Goal: Task Accomplishment & Management: Manage account settings

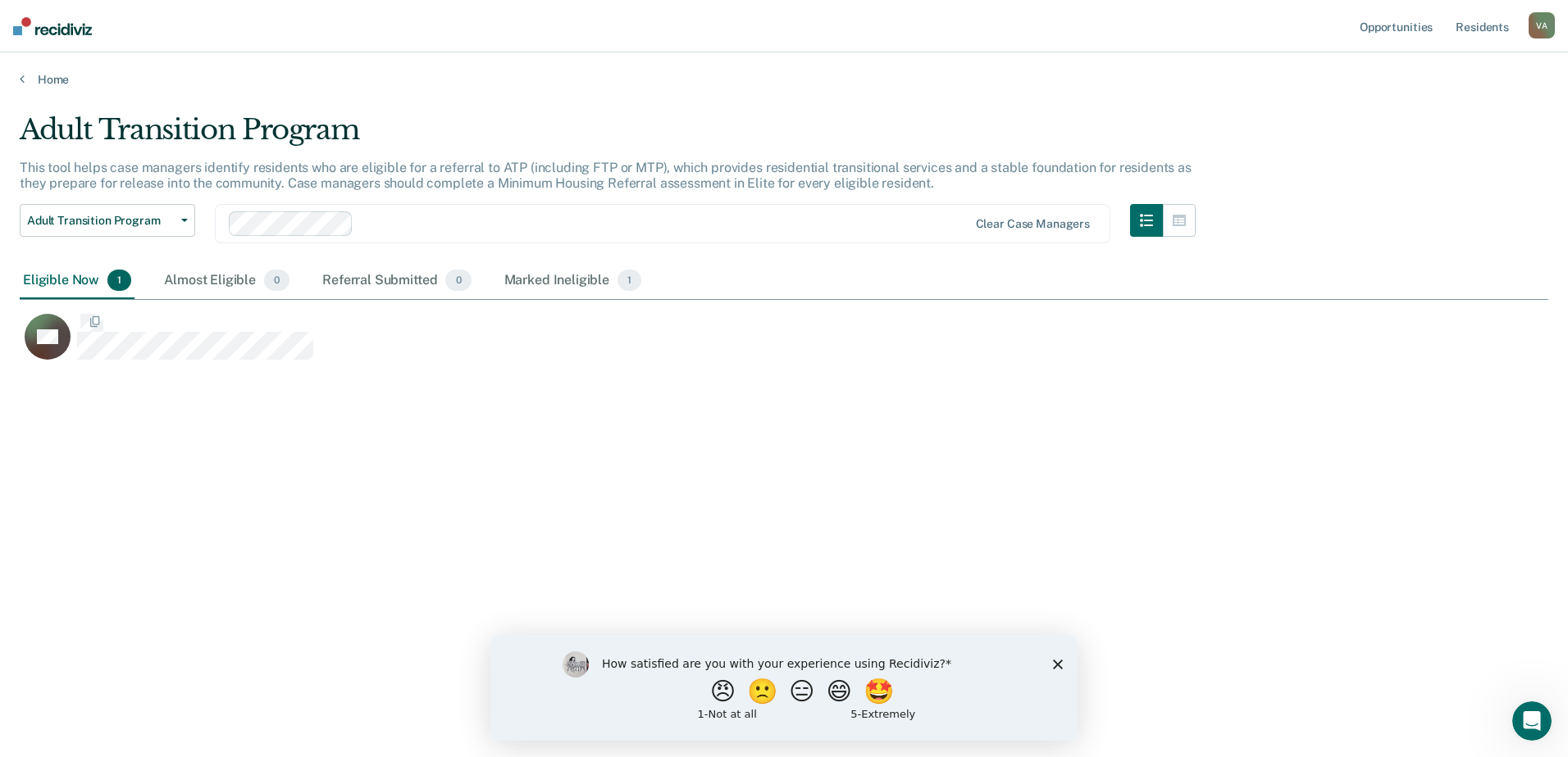
scroll to position [509, 1516]
click at [78, 280] on div "Eligible Now 1" at bounding box center [77, 281] width 115 height 36
click at [195, 283] on div "Almost Eligible 0" at bounding box center [226, 281] width 132 height 36
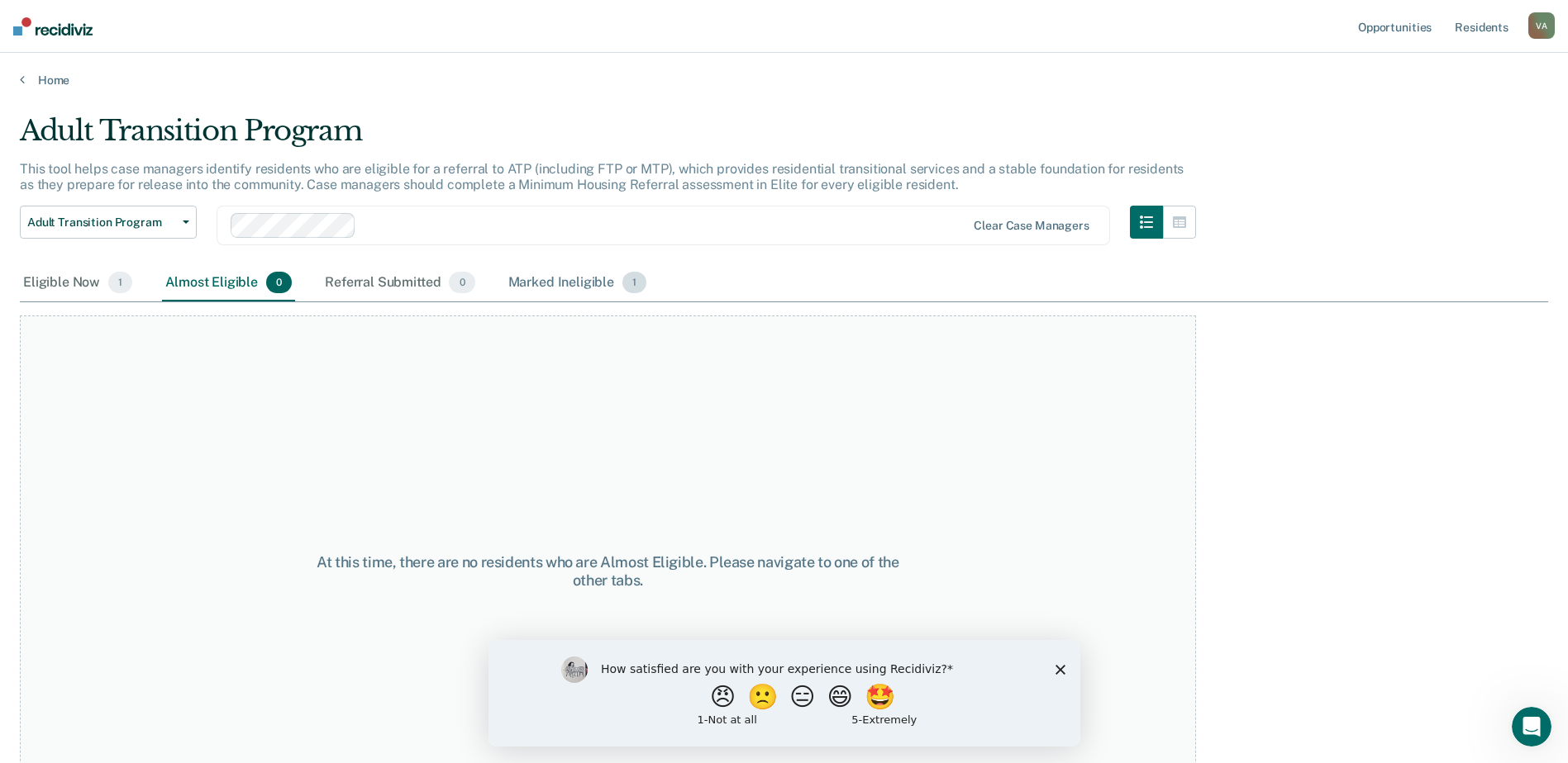
click at [560, 283] on div "Marked Ineligible 1" at bounding box center [578, 283] width 146 height 36
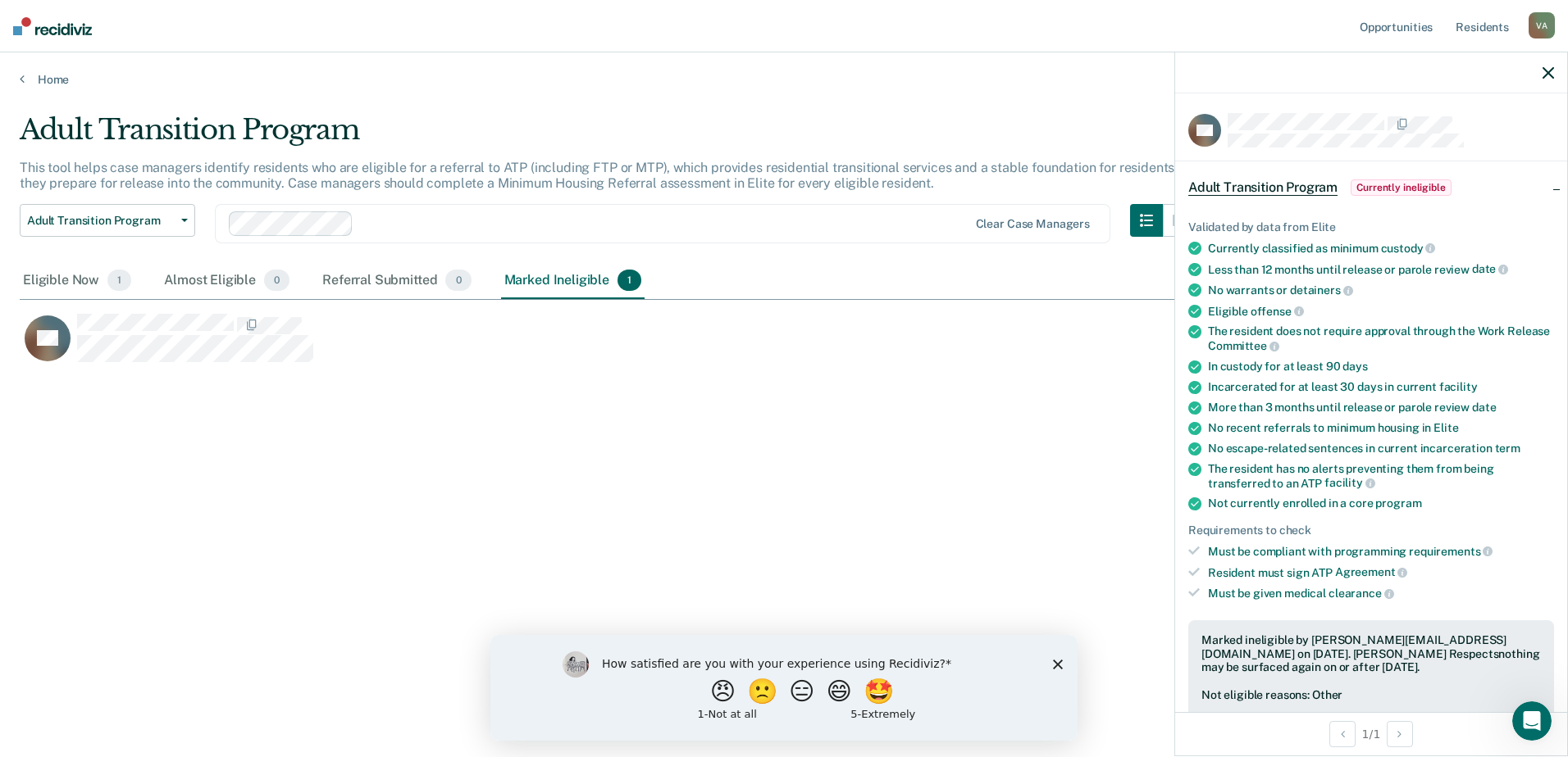
click at [1409, 189] on span "Currently ineligible" at bounding box center [1400, 187] width 101 height 16
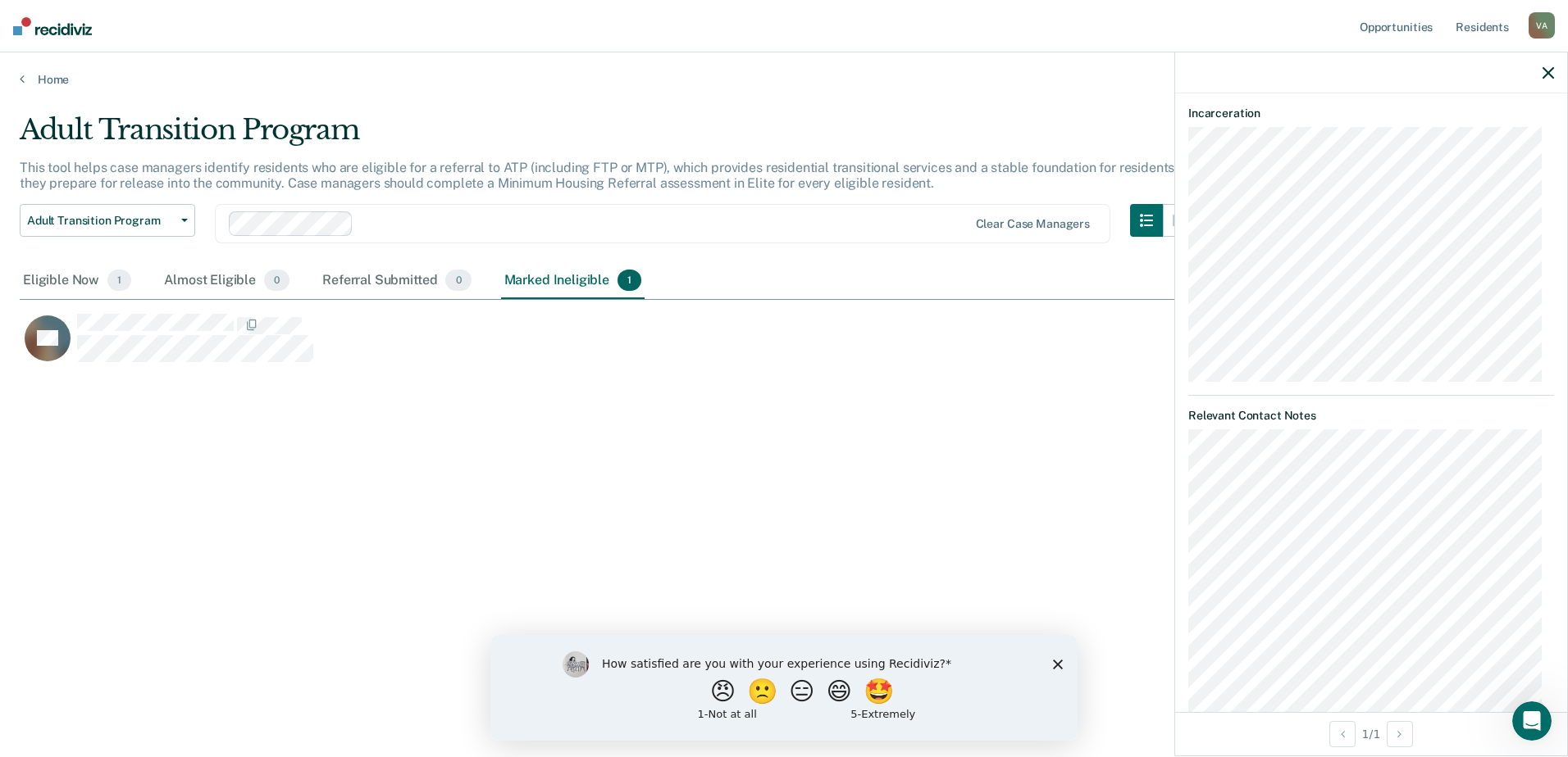
scroll to position [0, 0]
click at [579, 280] on div "Marked Ineligible 1" at bounding box center [573, 281] width 145 height 36
click at [33, 81] on link "Home" at bounding box center [784, 80] width 1529 height 15
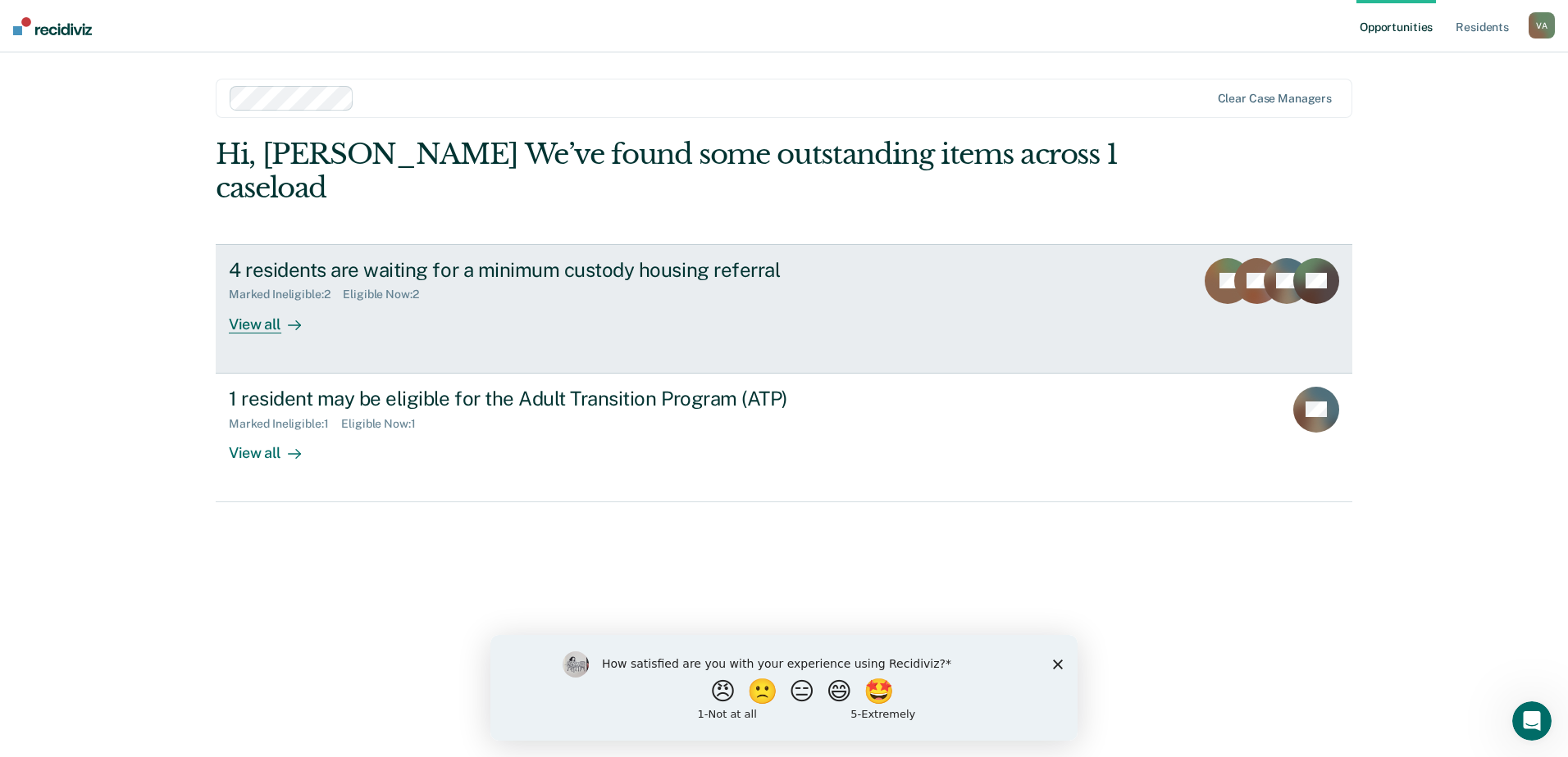
click at [241, 302] on div "View all" at bounding box center [275, 317] width 92 height 32
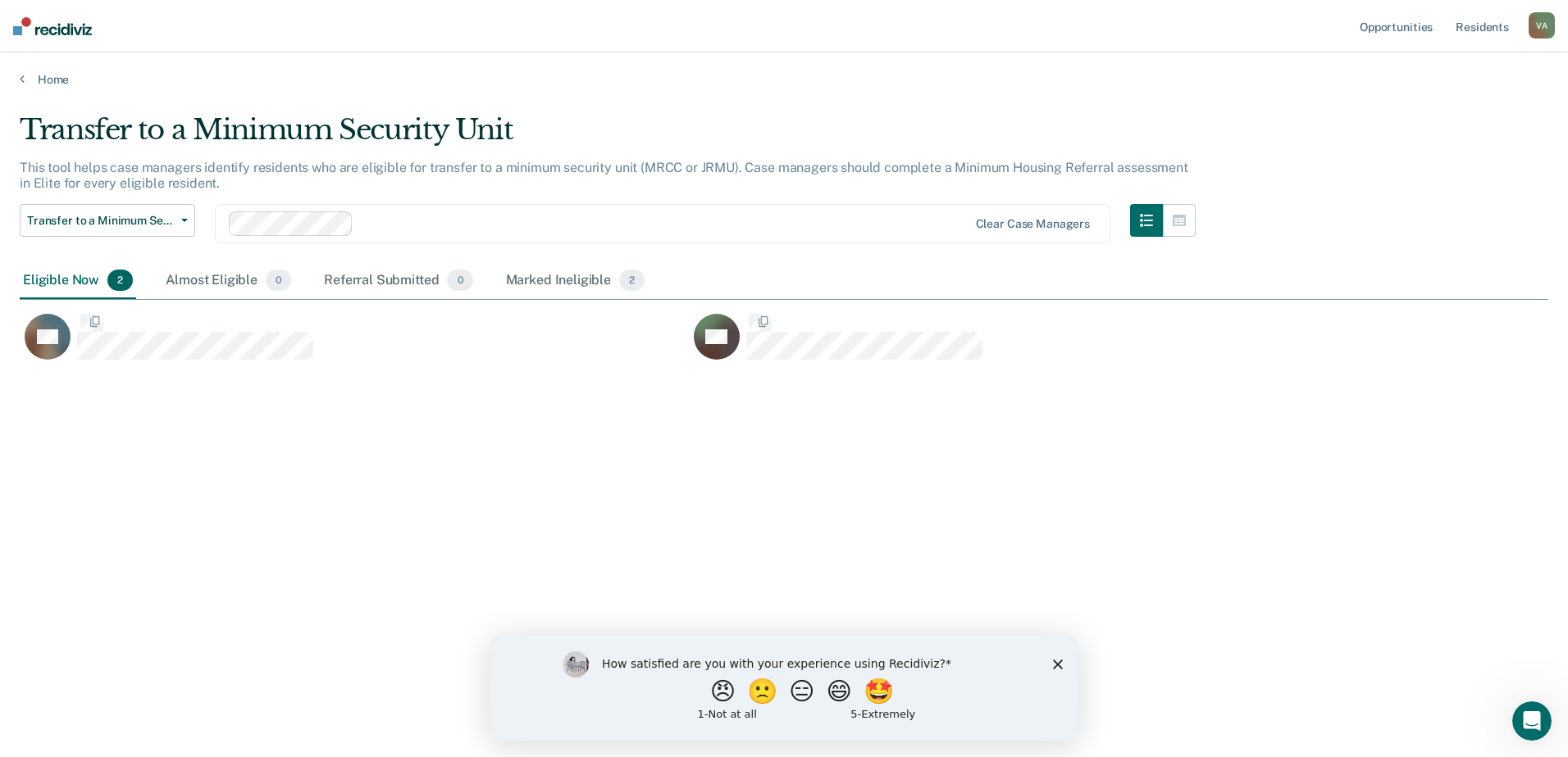
scroll to position [509, 1516]
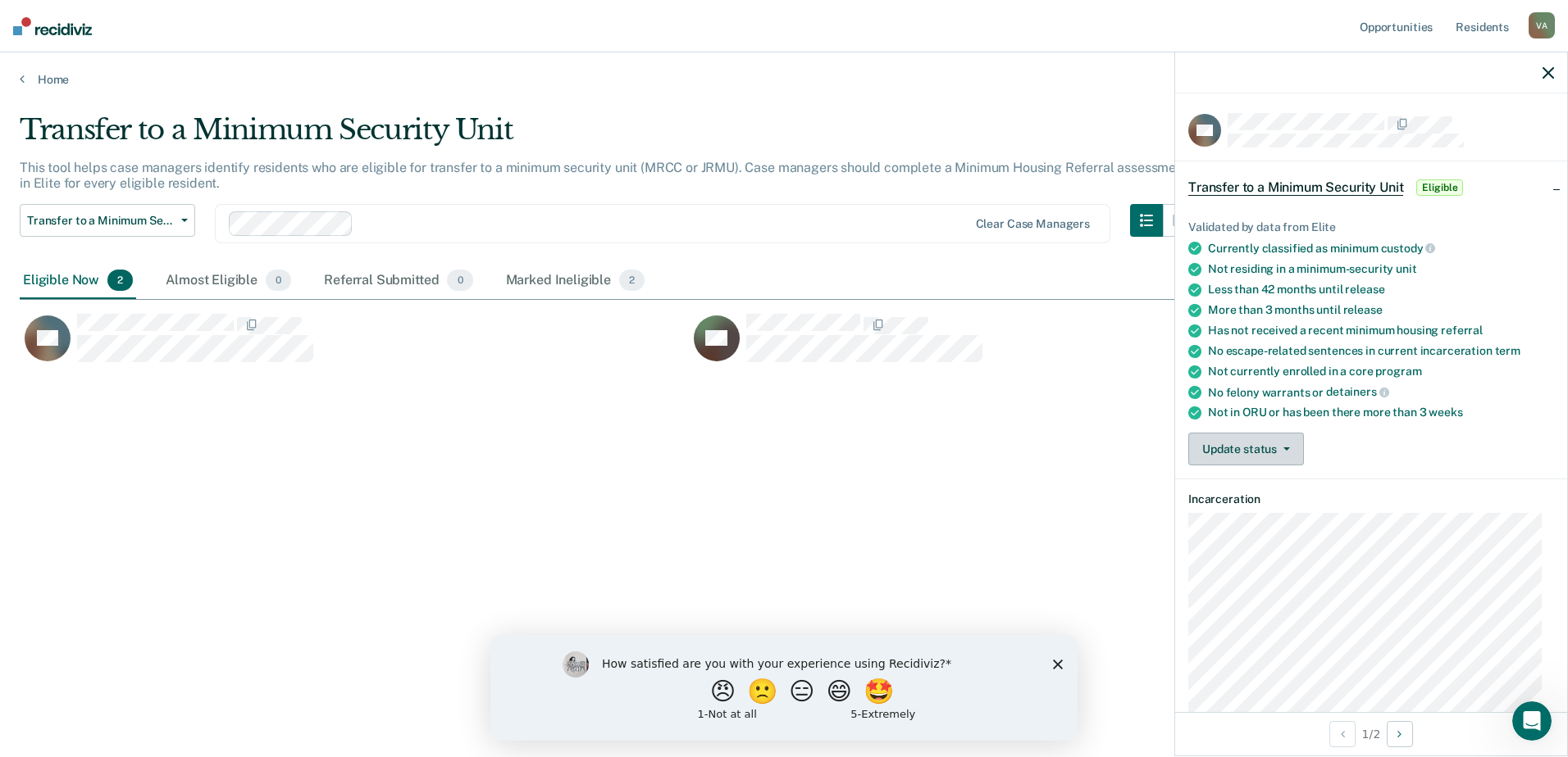
click at [1284, 447] on icon "button" at bounding box center [1287, 449] width 7 height 3
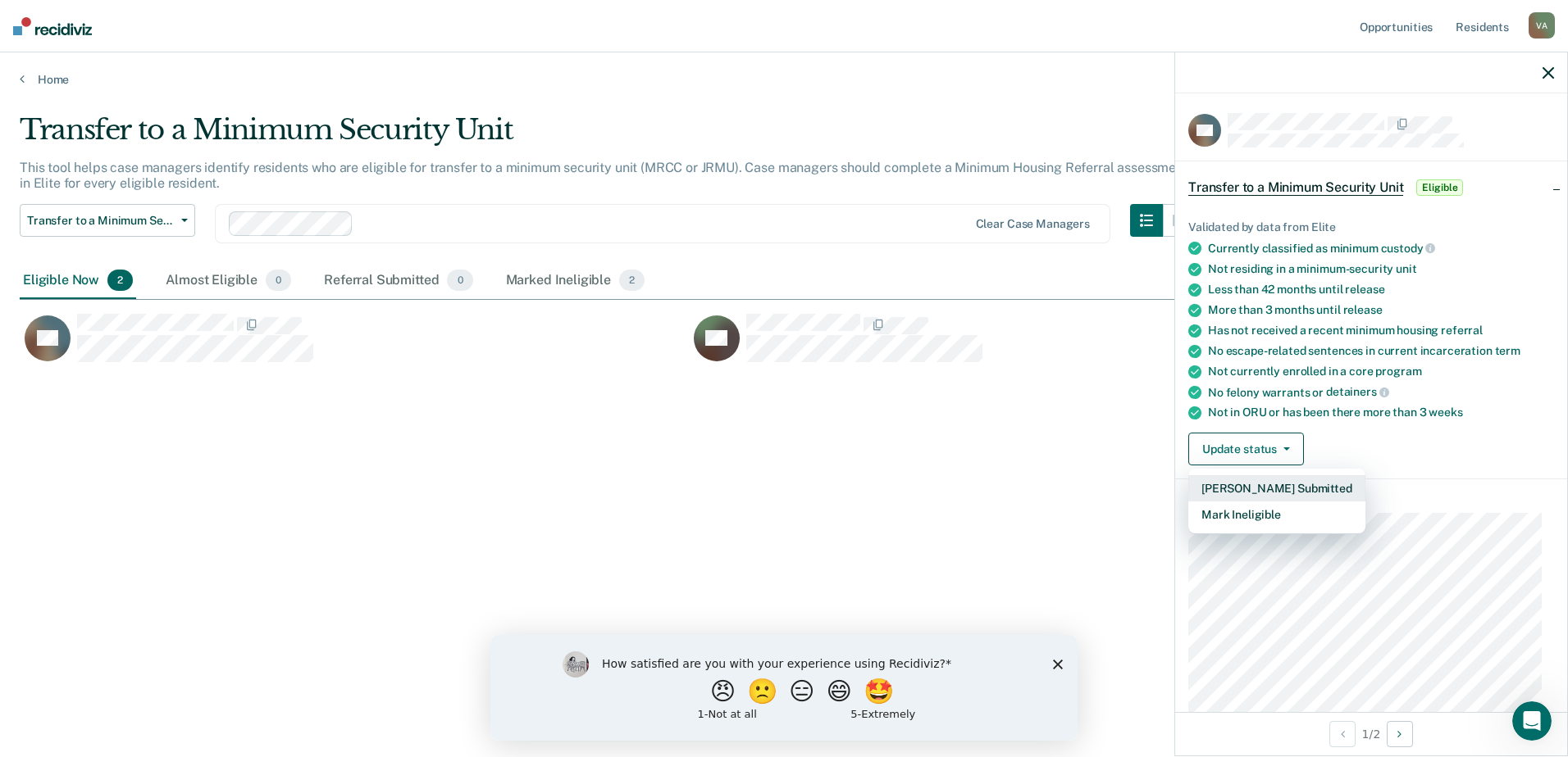
click at [1249, 484] on button "[PERSON_NAME] Submitted" at bounding box center [1276, 488] width 177 height 26
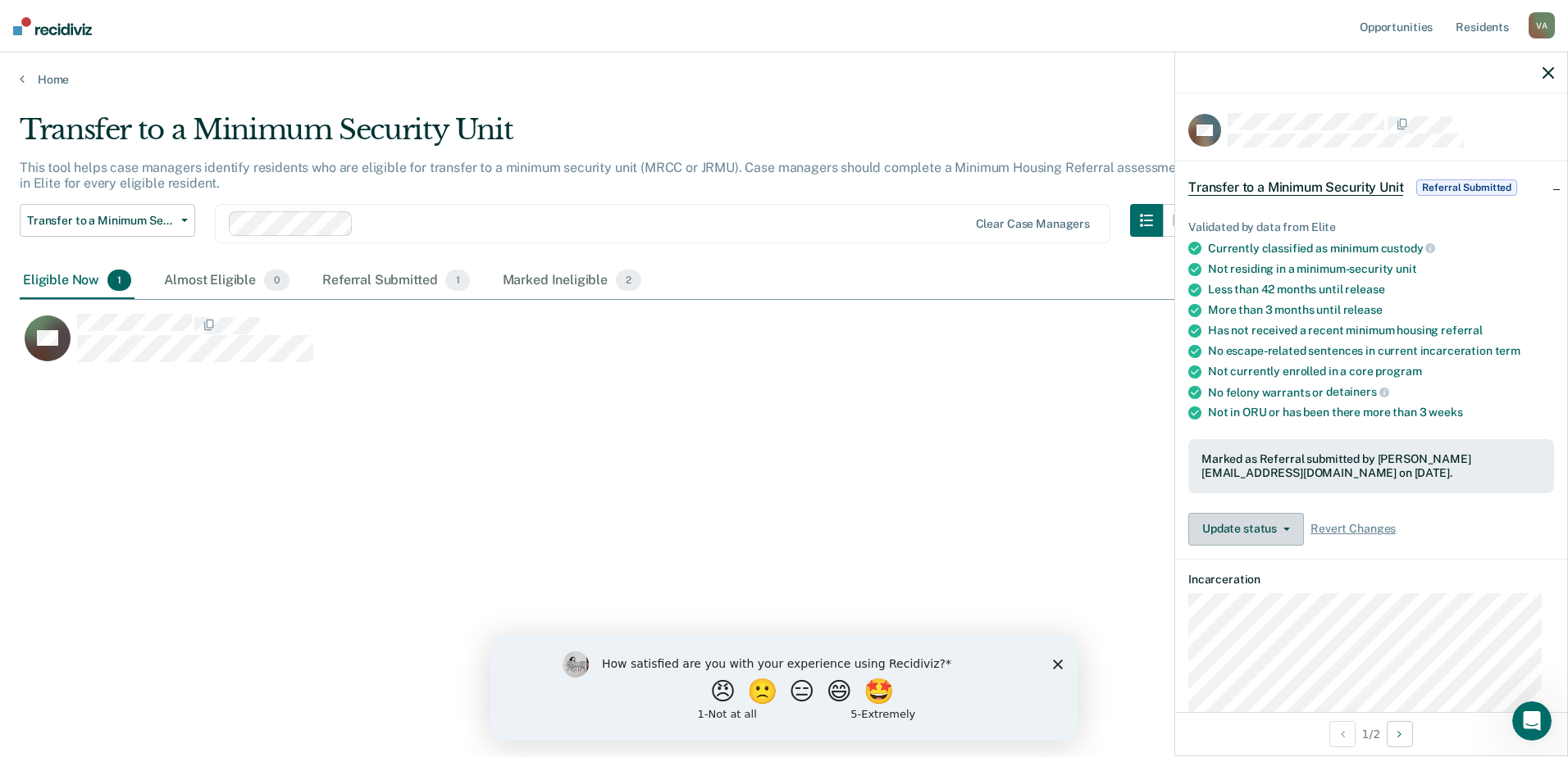
click at [1284, 529] on button "Update status" at bounding box center [1246, 529] width 116 height 33
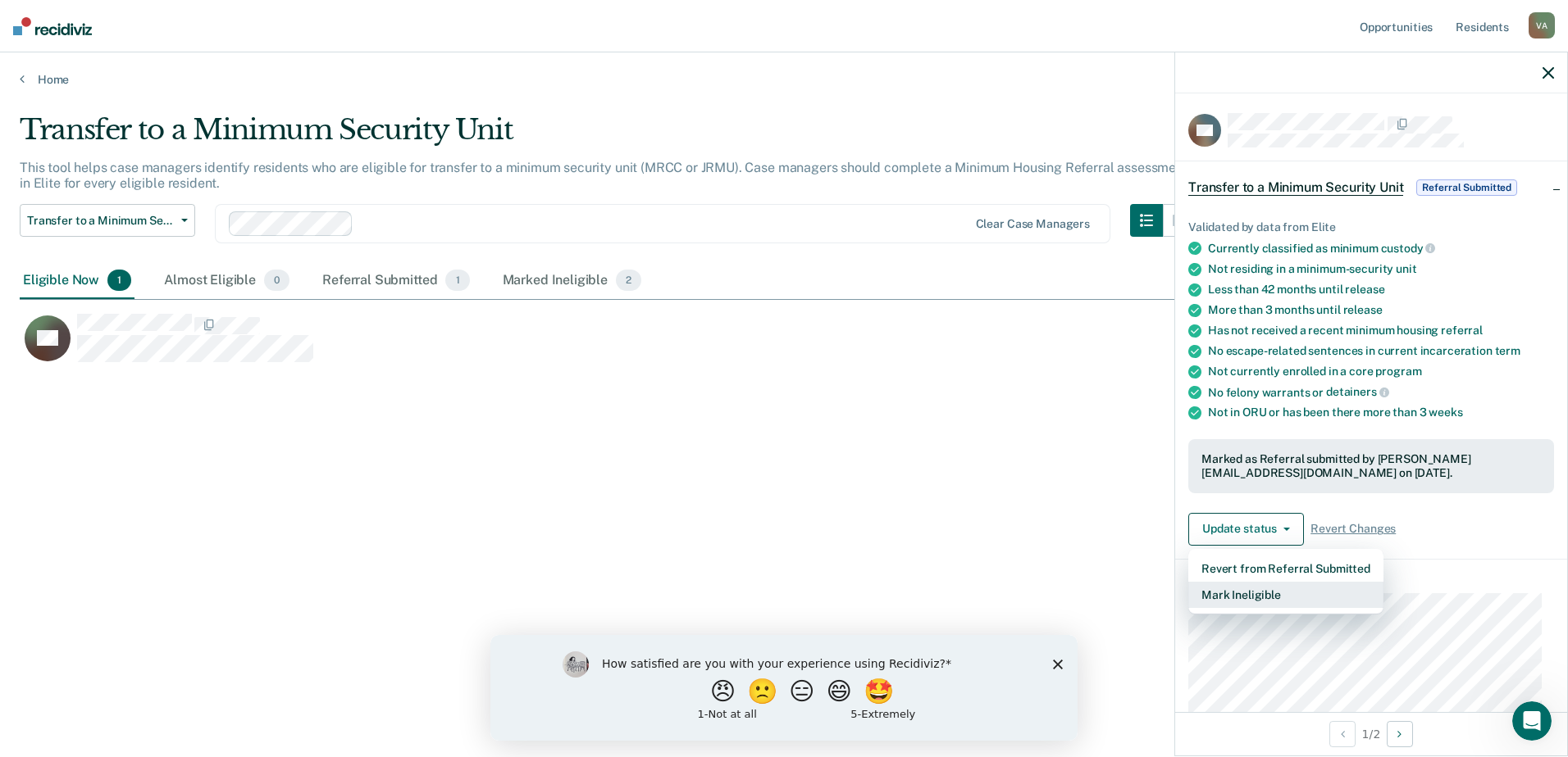
click at [1235, 597] on button "Mark Ineligible" at bounding box center [1285, 595] width 195 height 26
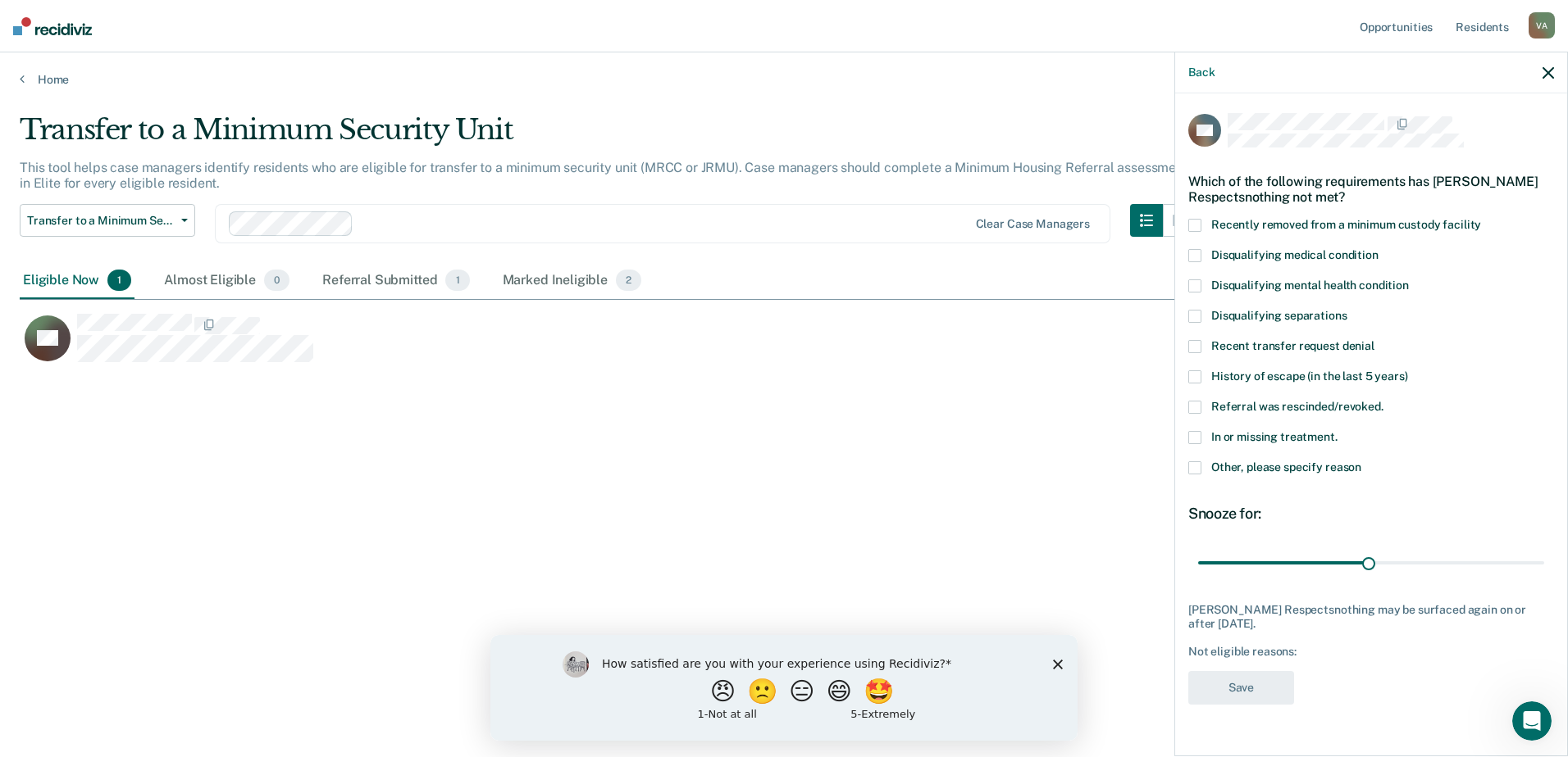
click at [1196, 468] on span at bounding box center [1195, 468] width 13 height 13
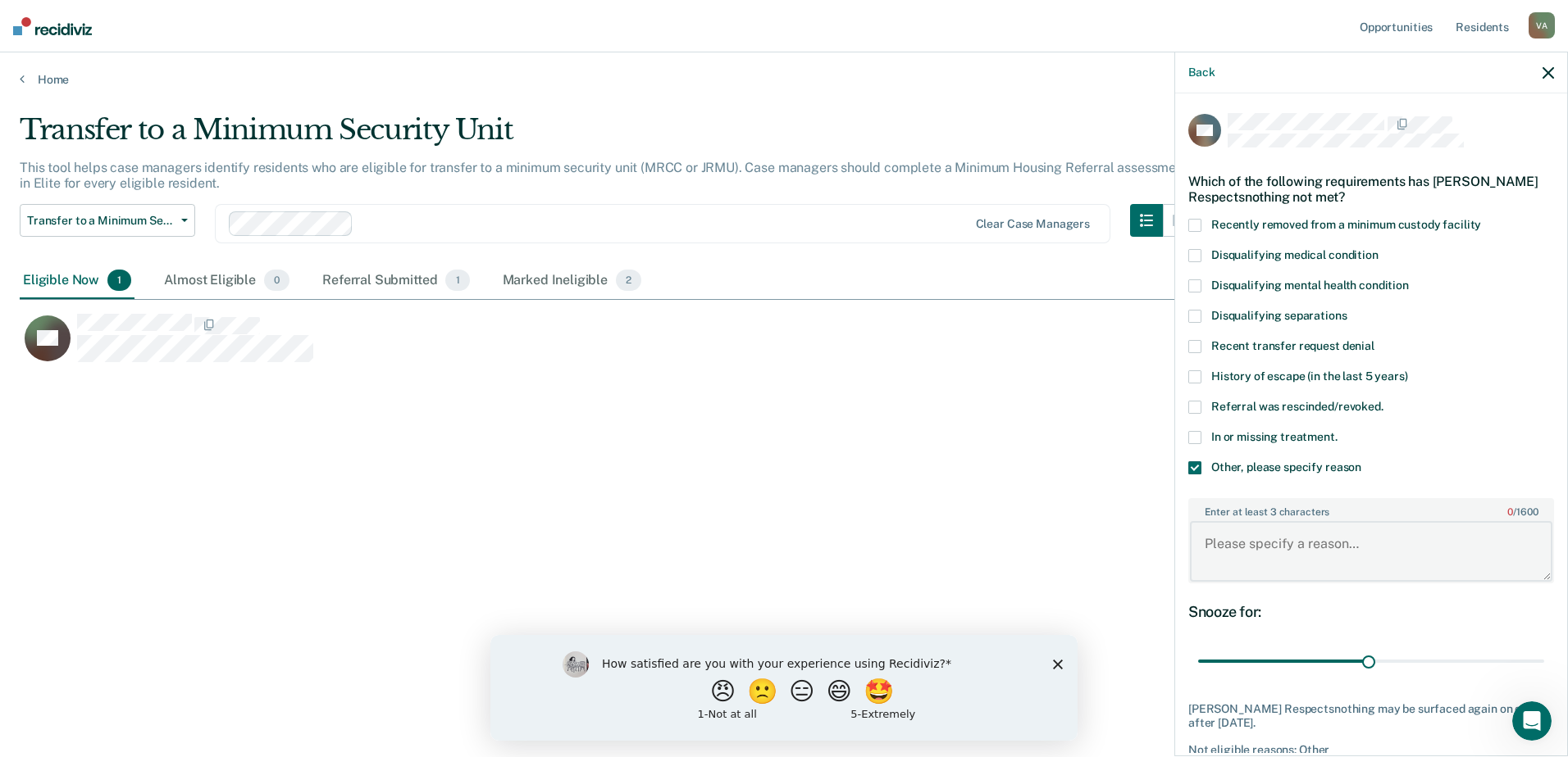
click at [1223, 521] on textarea "Enter at least 3 characters 0 / 1600" at bounding box center [1371, 552] width 363 height 61
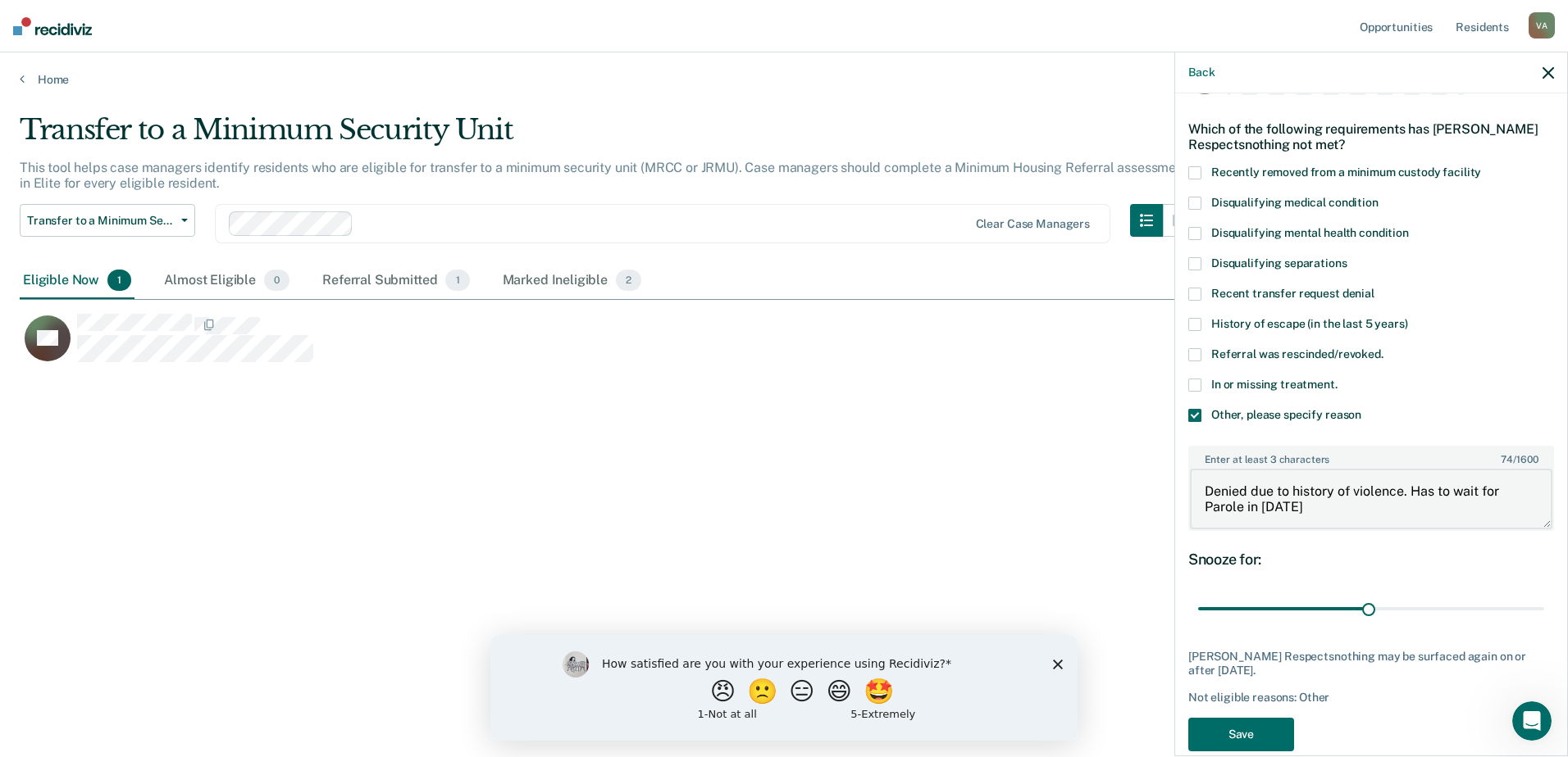
scroll to position [79, 0]
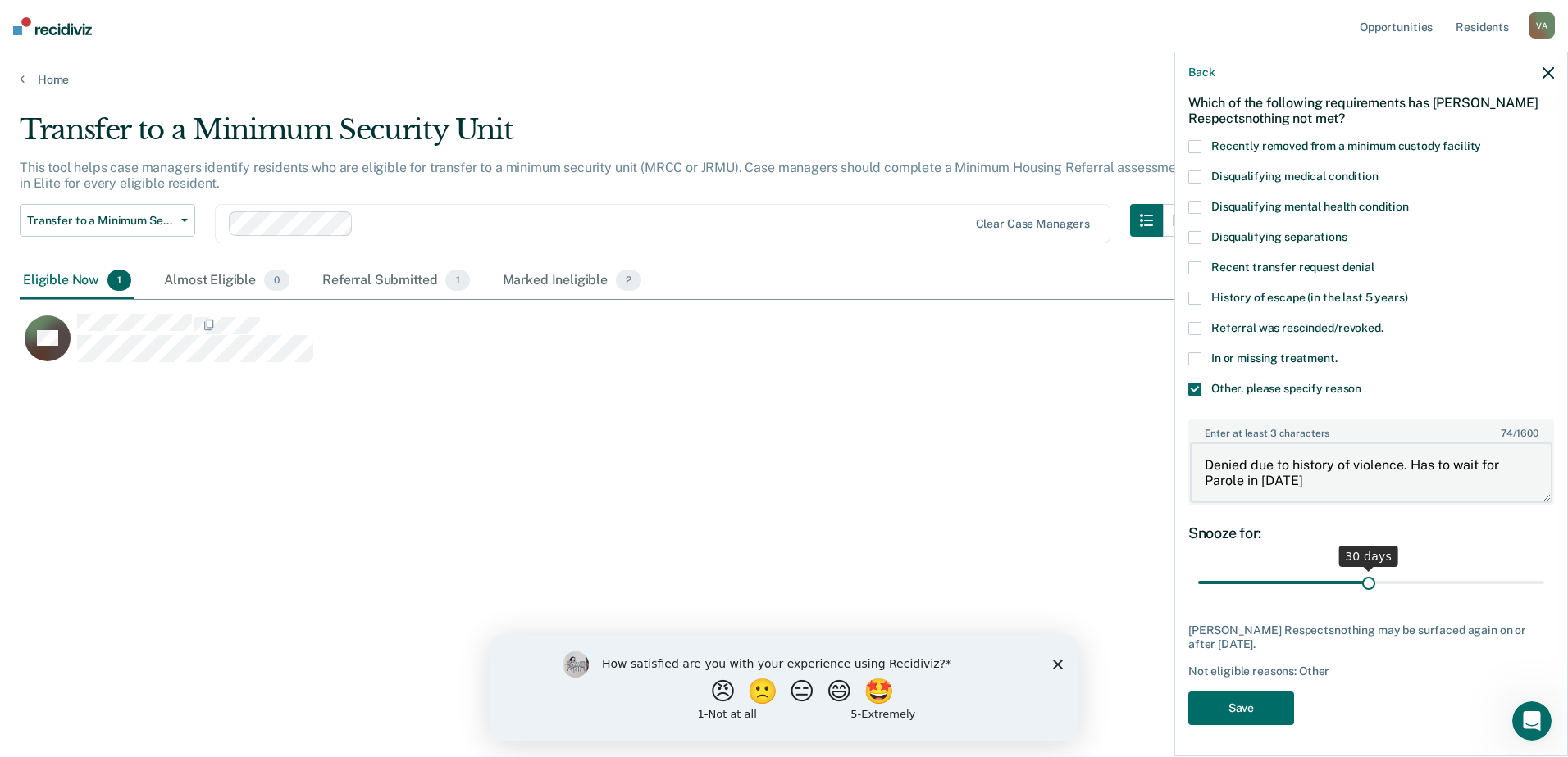
type textarea "Denied due to history of violence. Has to wait for Parole in [DATE]"
drag, startPoint x: 1367, startPoint y: 580, endPoint x: 1544, endPoint y: 582, distance: 177.0
type input "60"
click at [1544, 582] on input "range" at bounding box center [1371, 583] width 346 height 29
click at [1199, 328] on span at bounding box center [1195, 329] width 13 height 13
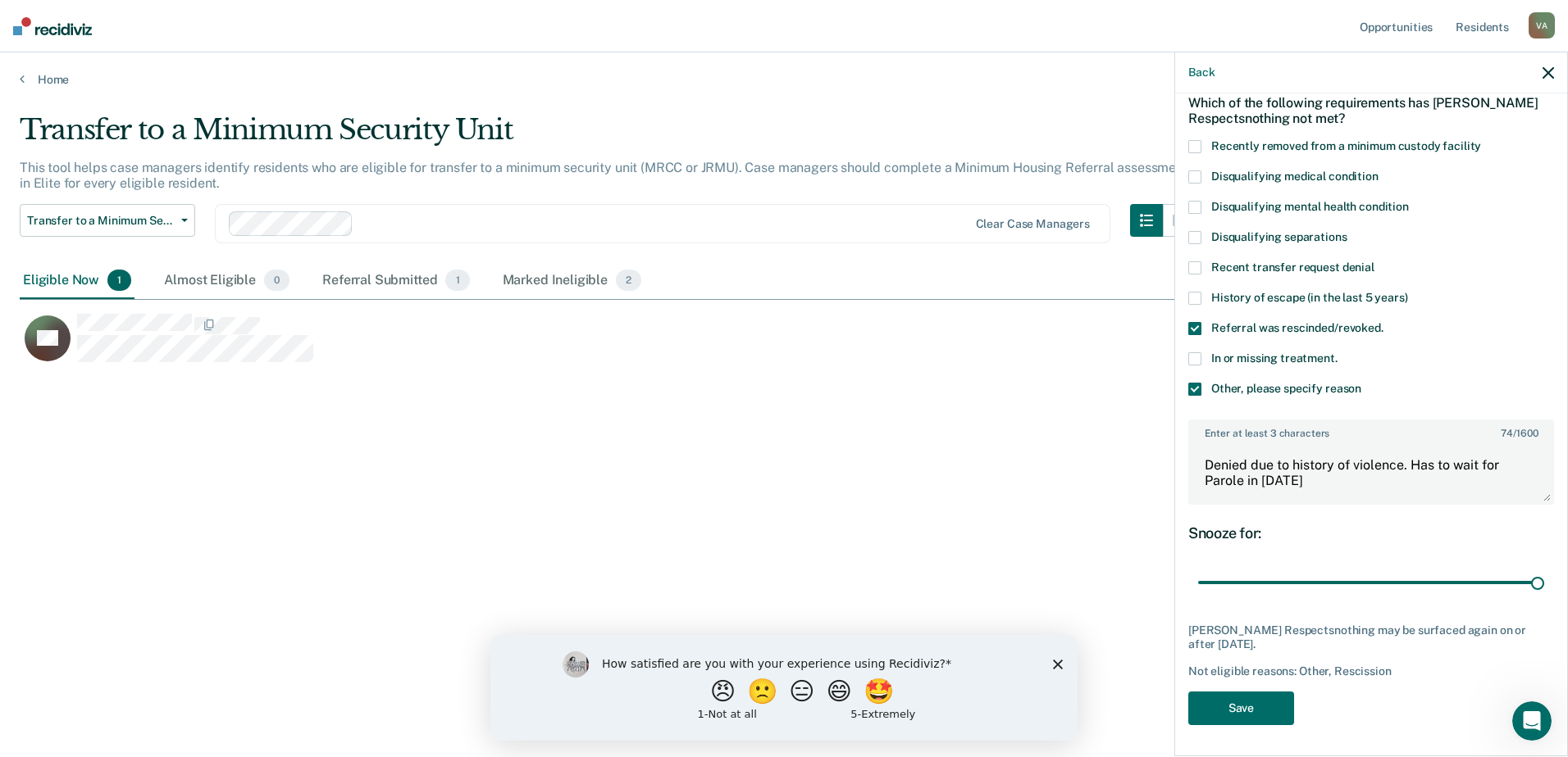
click at [1196, 323] on span at bounding box center [1195, 329] width 13 height 13
click at [1196, 267] on span at bounding box center [1195, 268] width 13 height 13
click at [1196, 387] on span at bounding box center [1195, 390] width 13 height 13
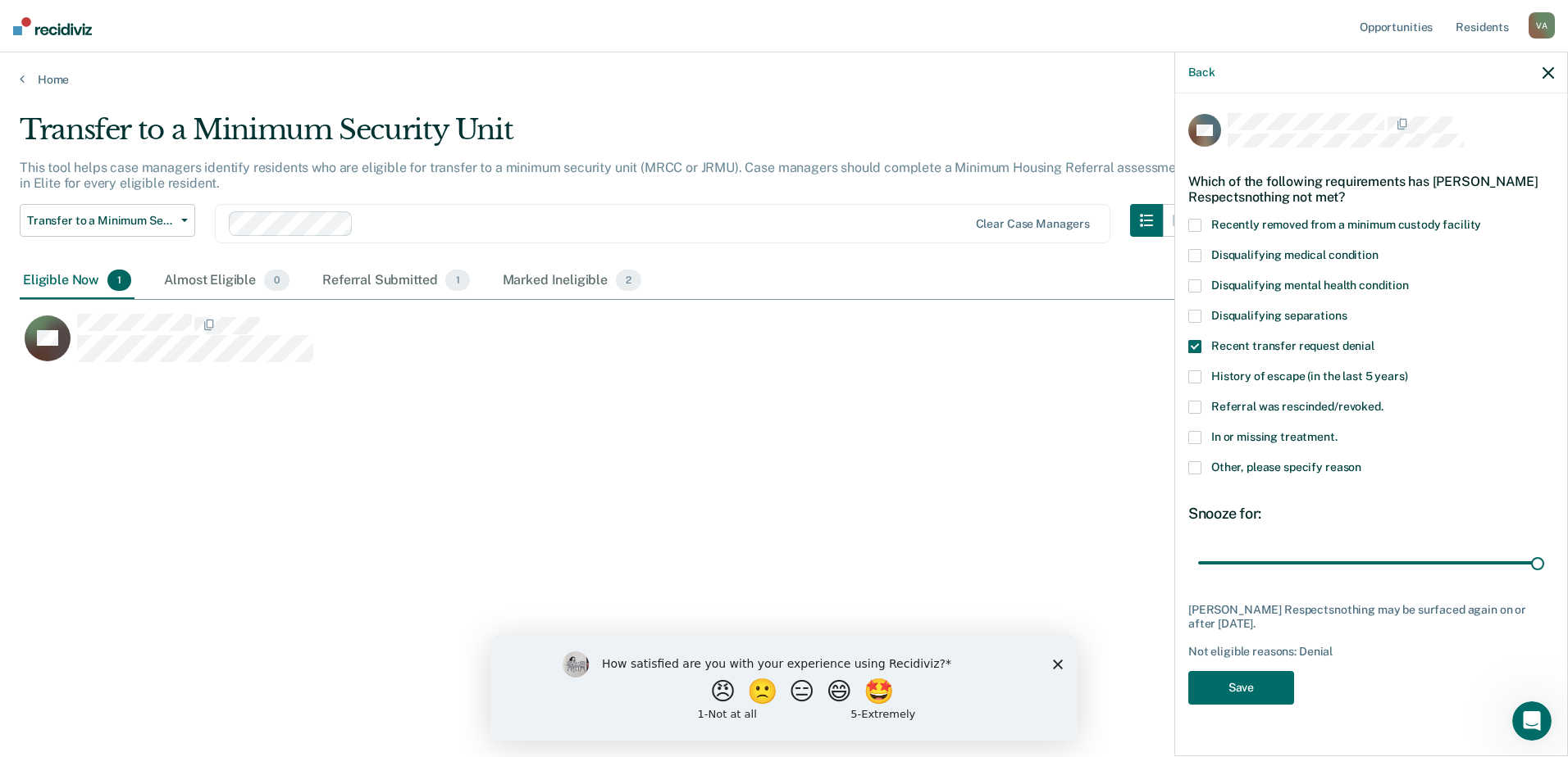
scroll to position [0, 0]
click at [1191, 466] on span at bounding box center [1195, 468] width 13 height 13
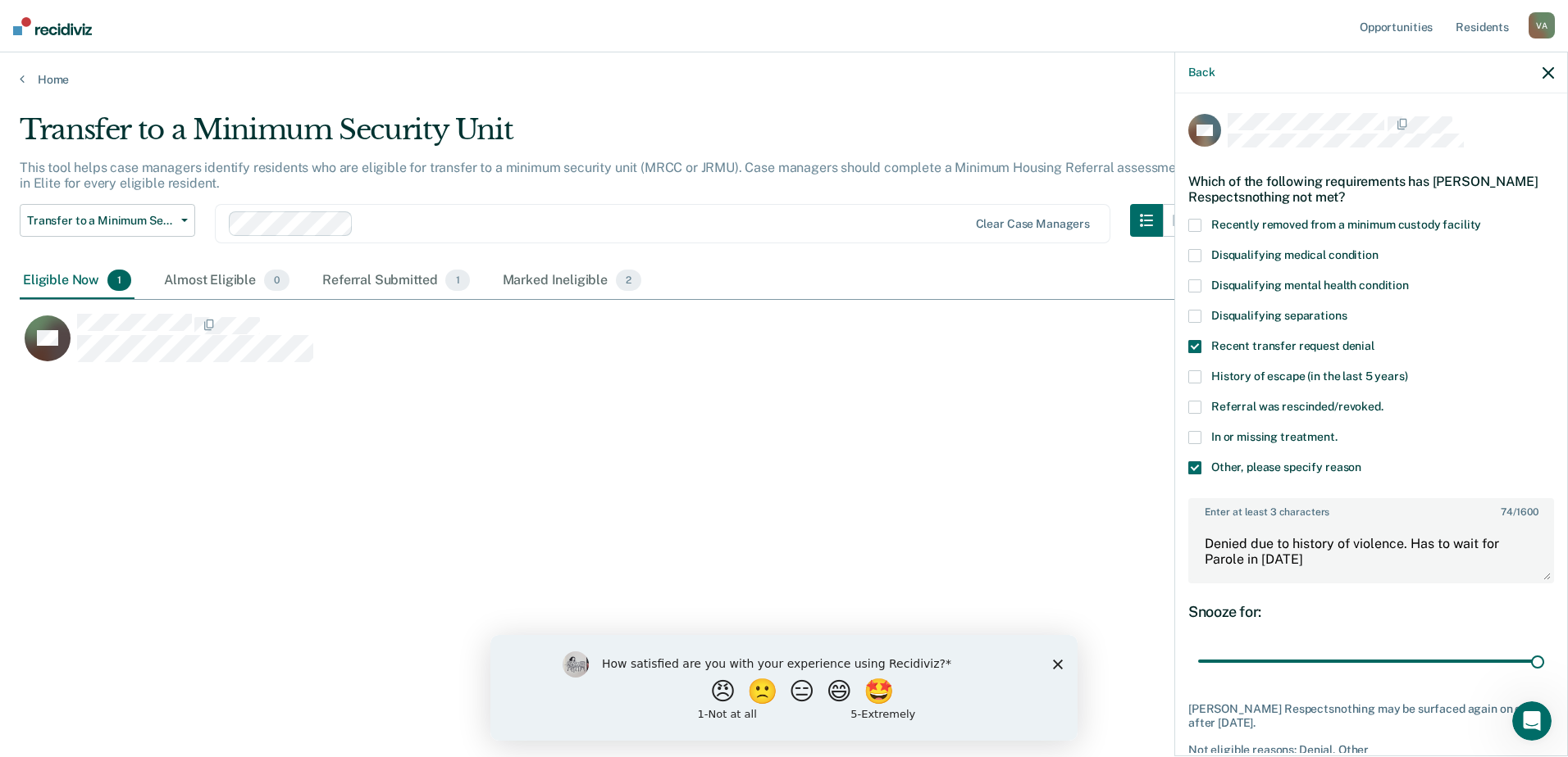
click at [1197, 344] on span at bounding box center [1195, 347] width 13 height 13
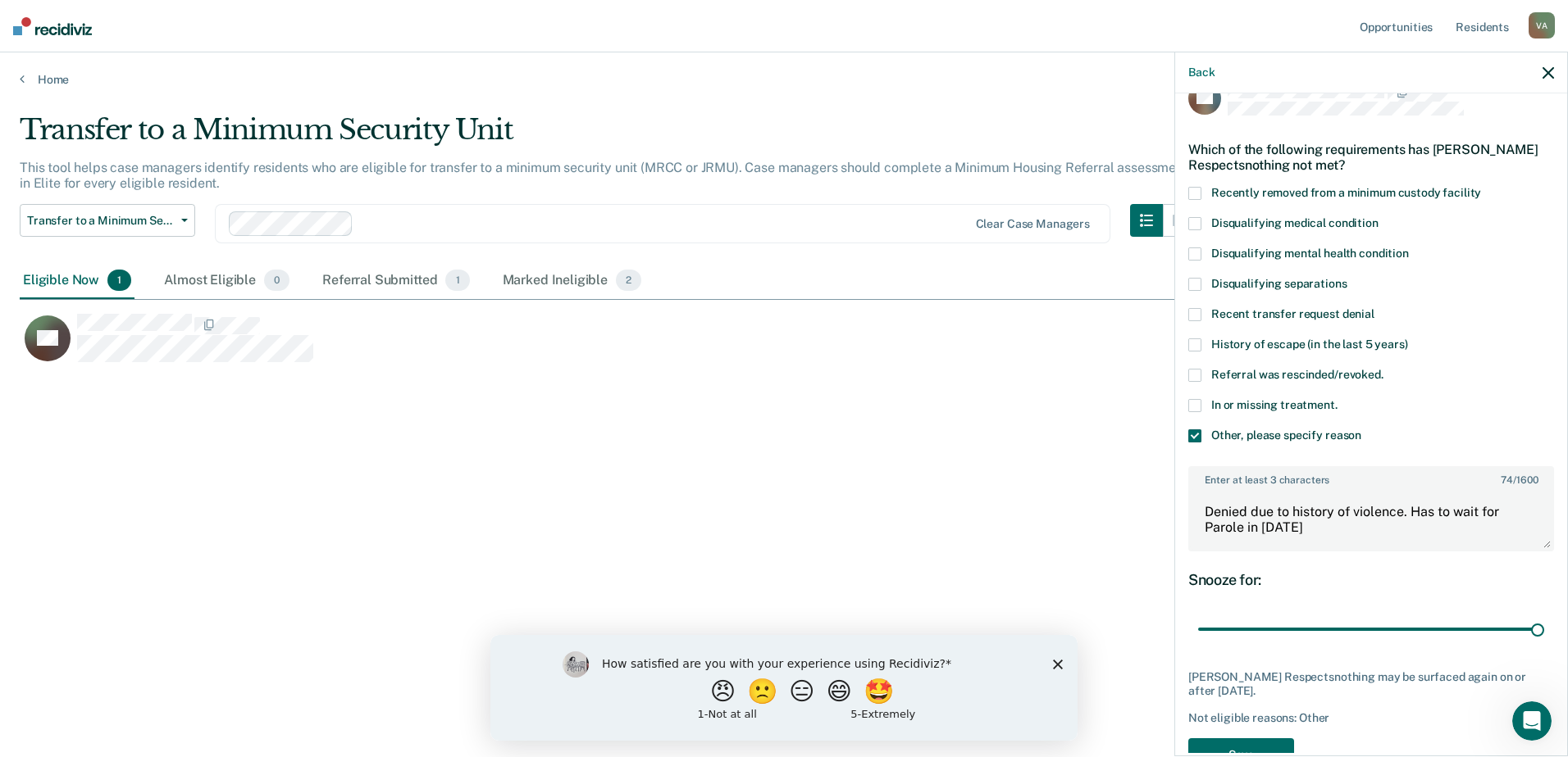
scroll to position [79, 0]
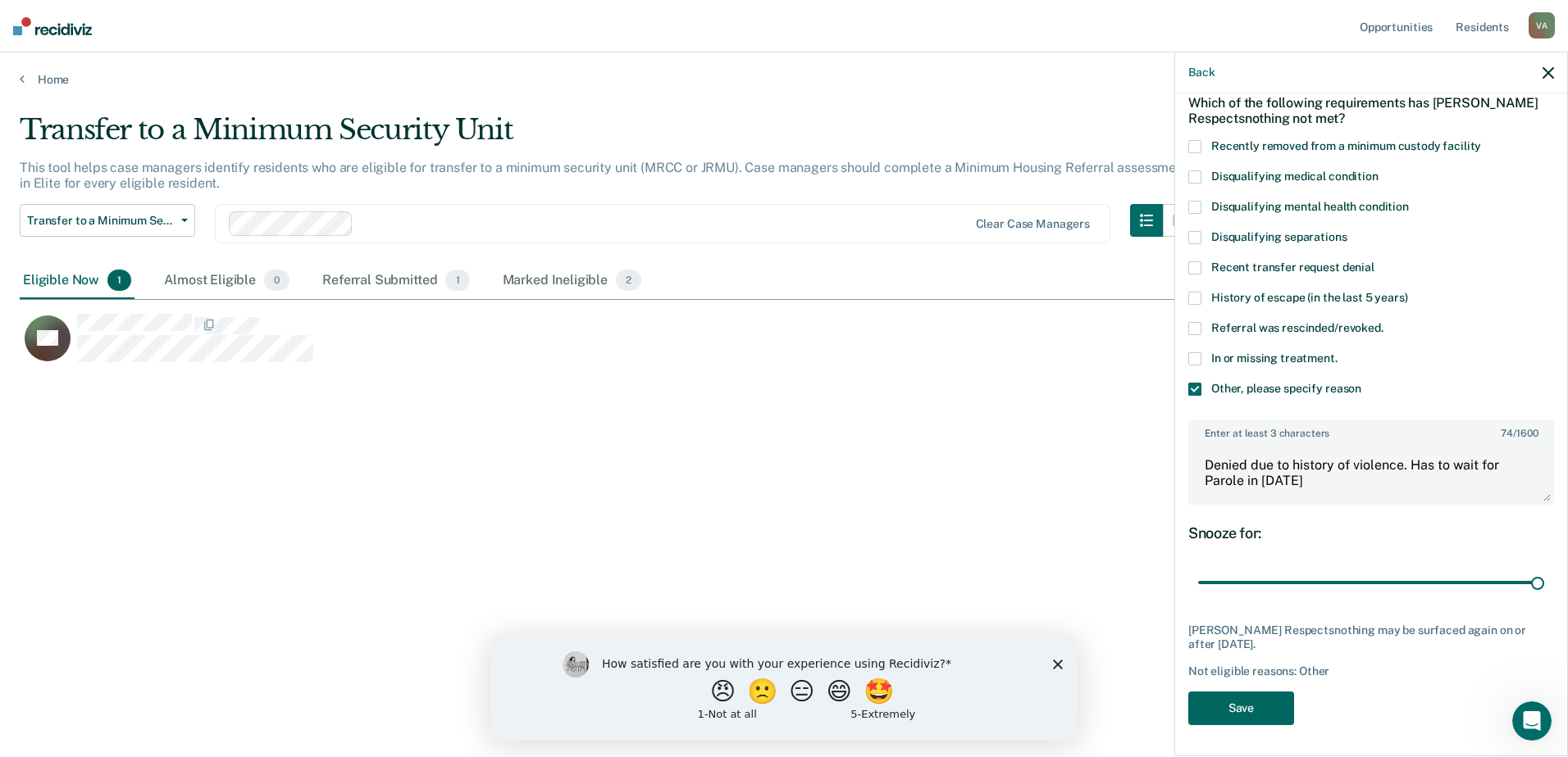
click at [1224, 705] on button "Save" at bounding box center [1241, 709] width 106 height 34
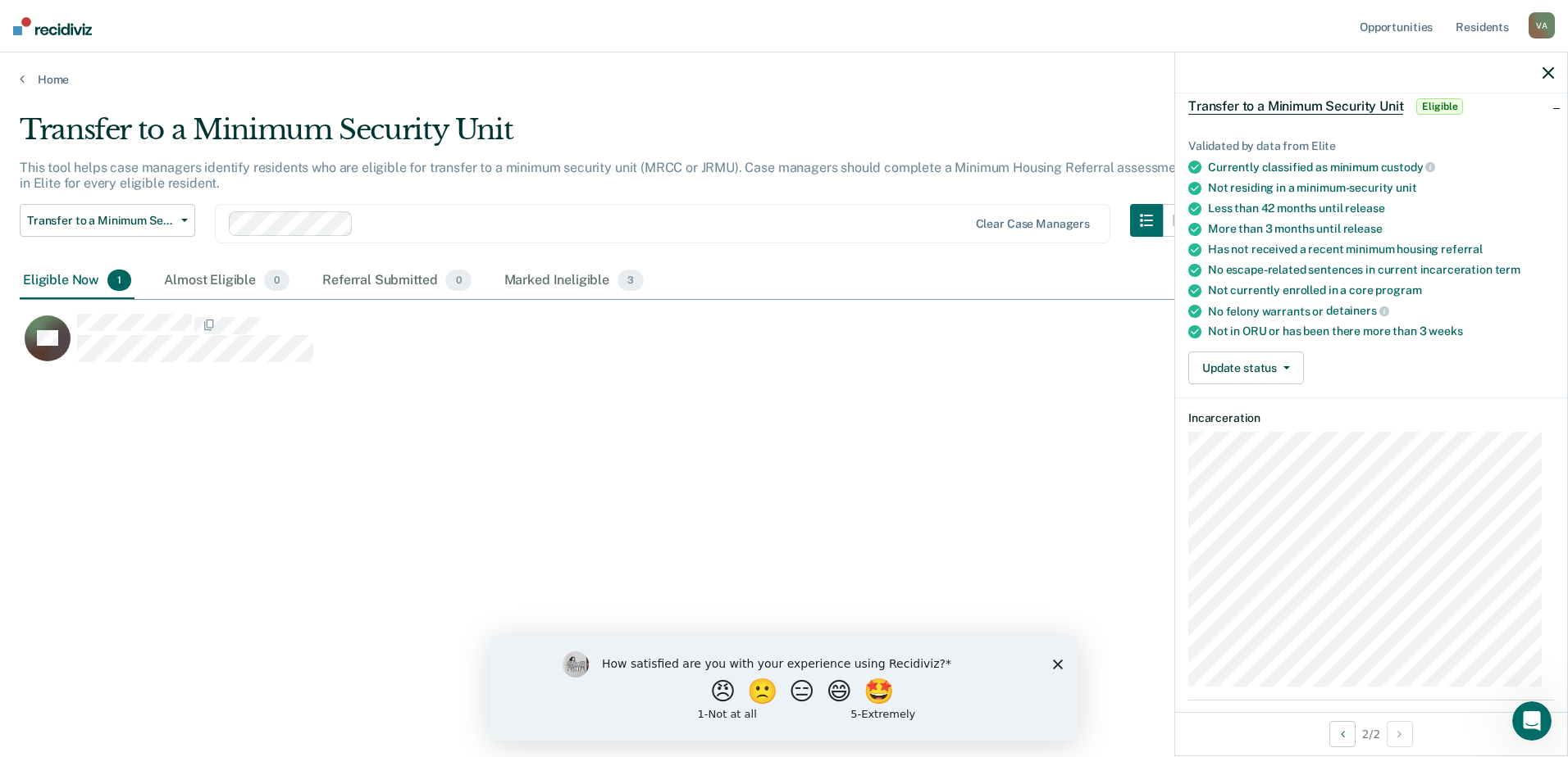
scroll to position [80, 0]
click at [29, 79] on link "Home" at bounding box center [784, 80] width 1529 height 15
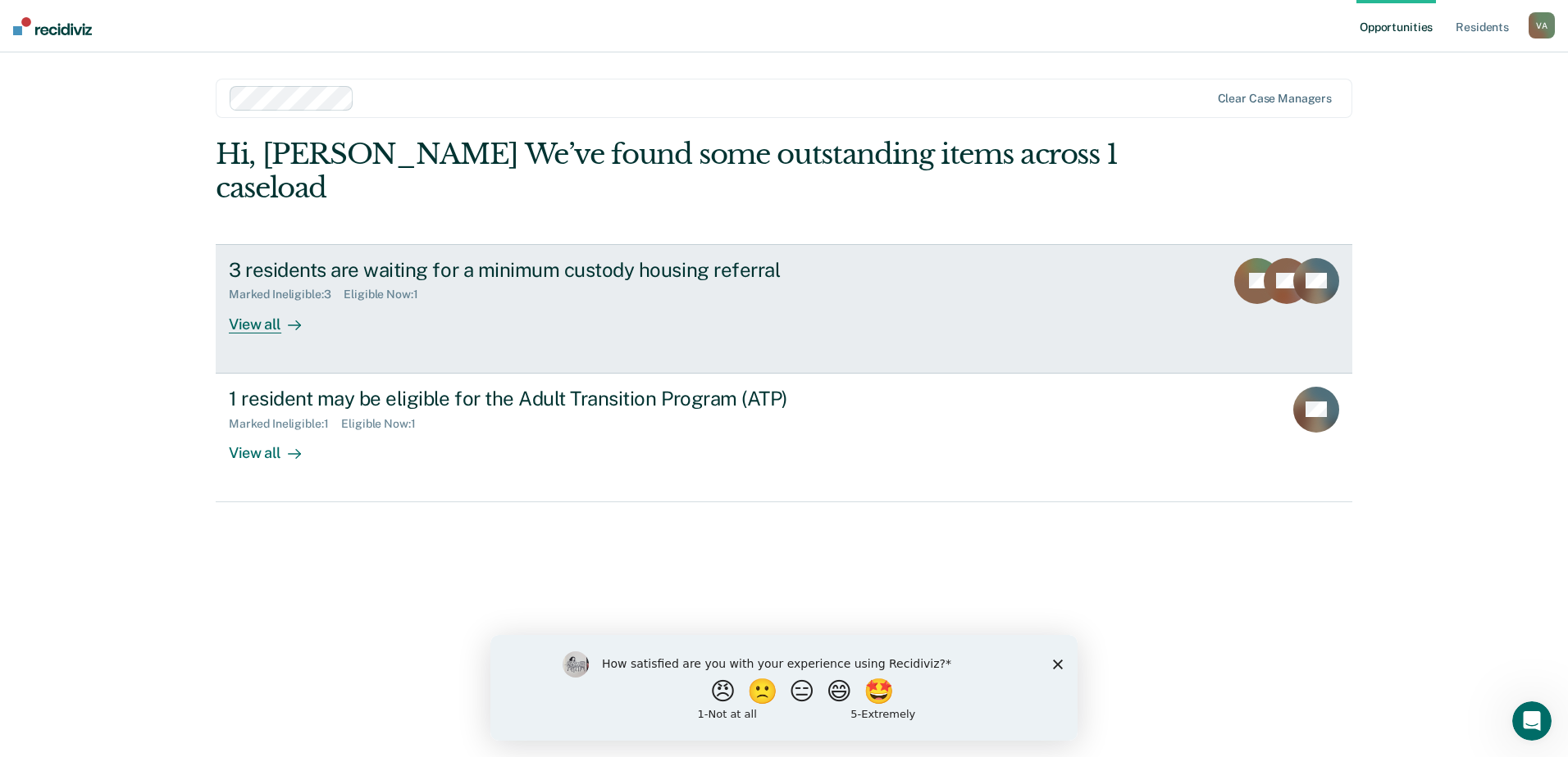
click at [246, 288] on div "Marked Ineligible : 3" at bounding box center [286, 294] width 115 height 14
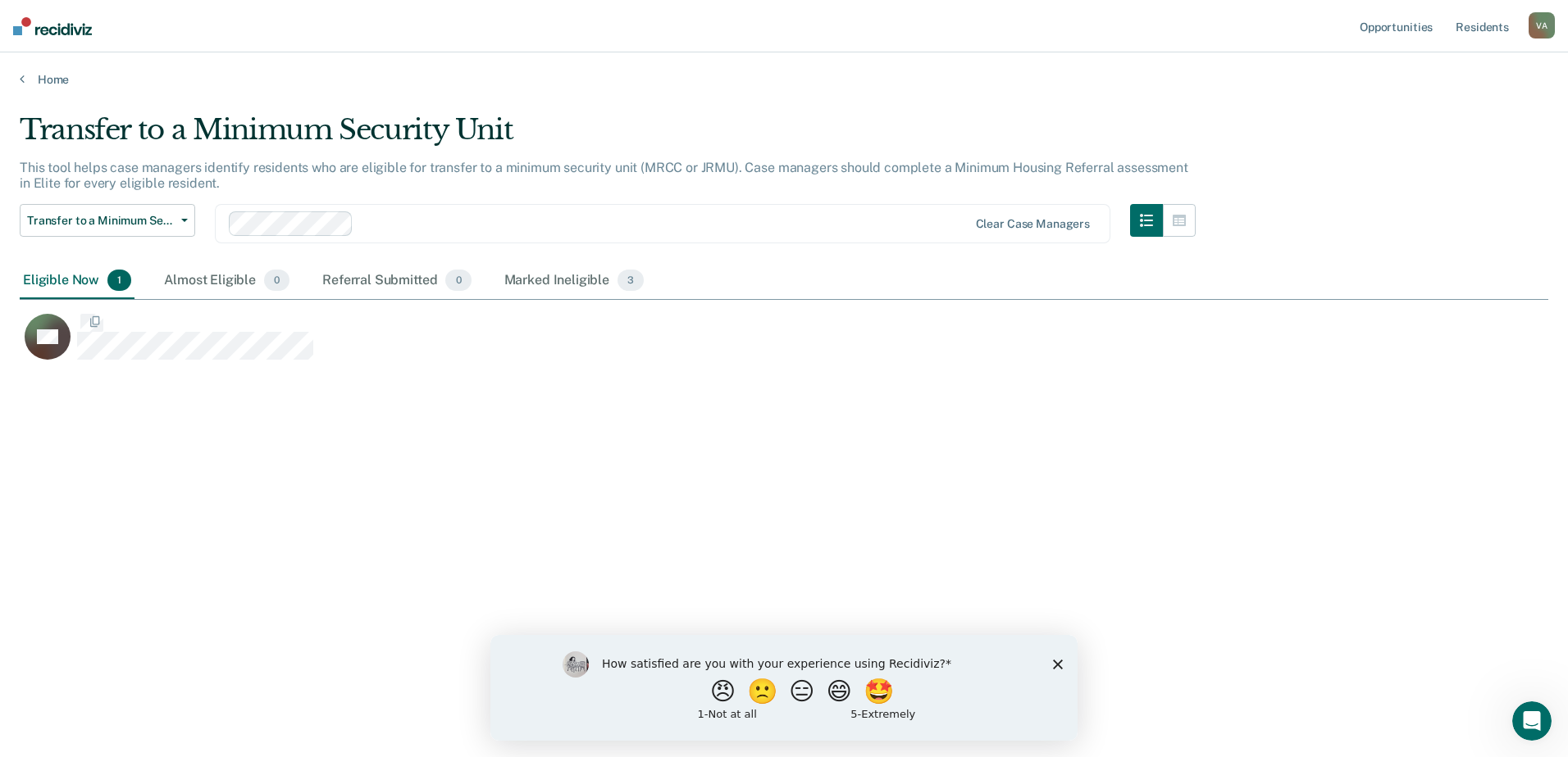
scroll to position [509, 1516]
click at [539, 282] on div "Marked Ineligible 3" at bounding box center [574, 281] width 147 height 36
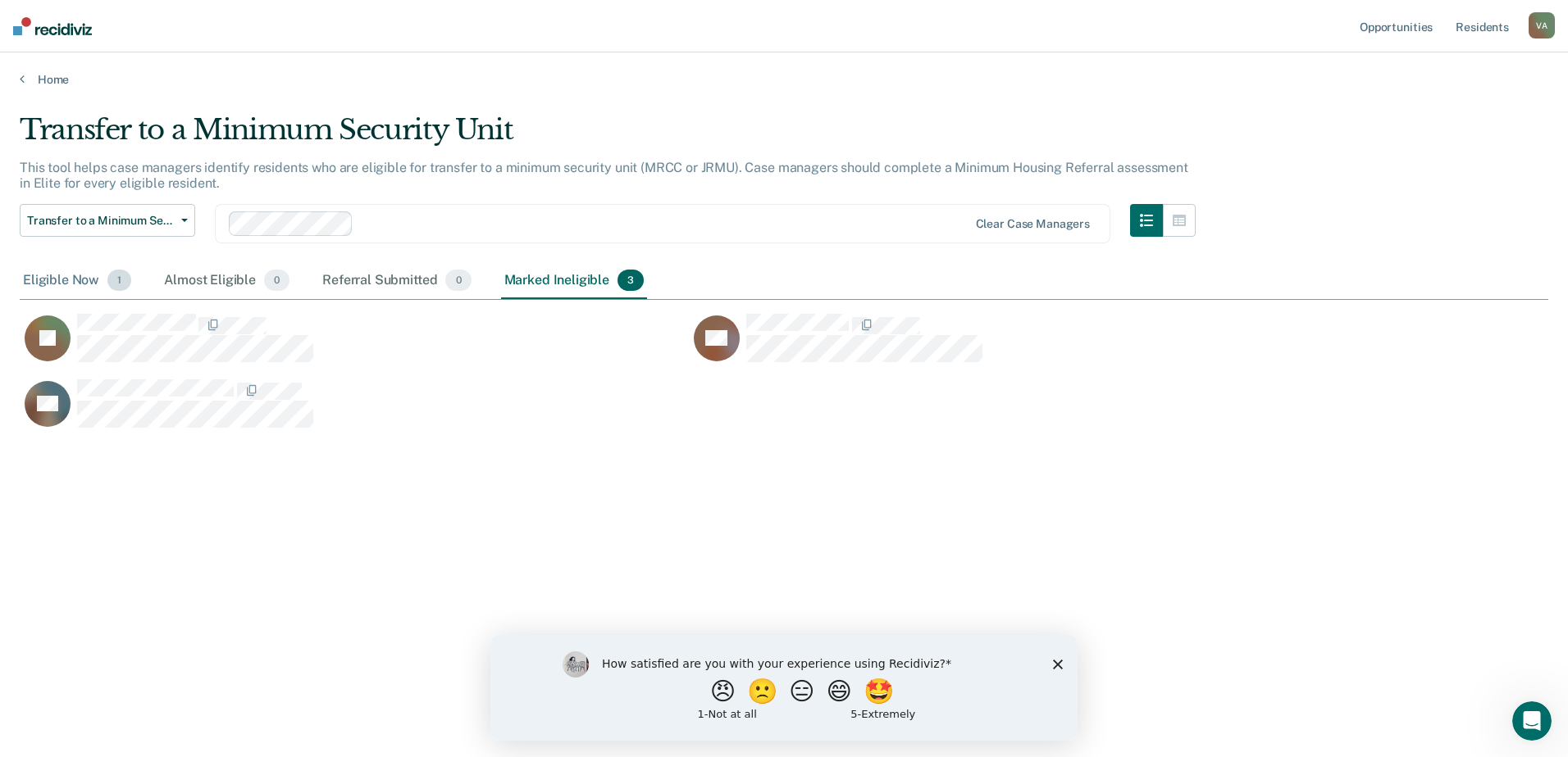
click at [58, 275] on div "Eligible Now 1" at bounding box center [77, 281] width 115 height 36
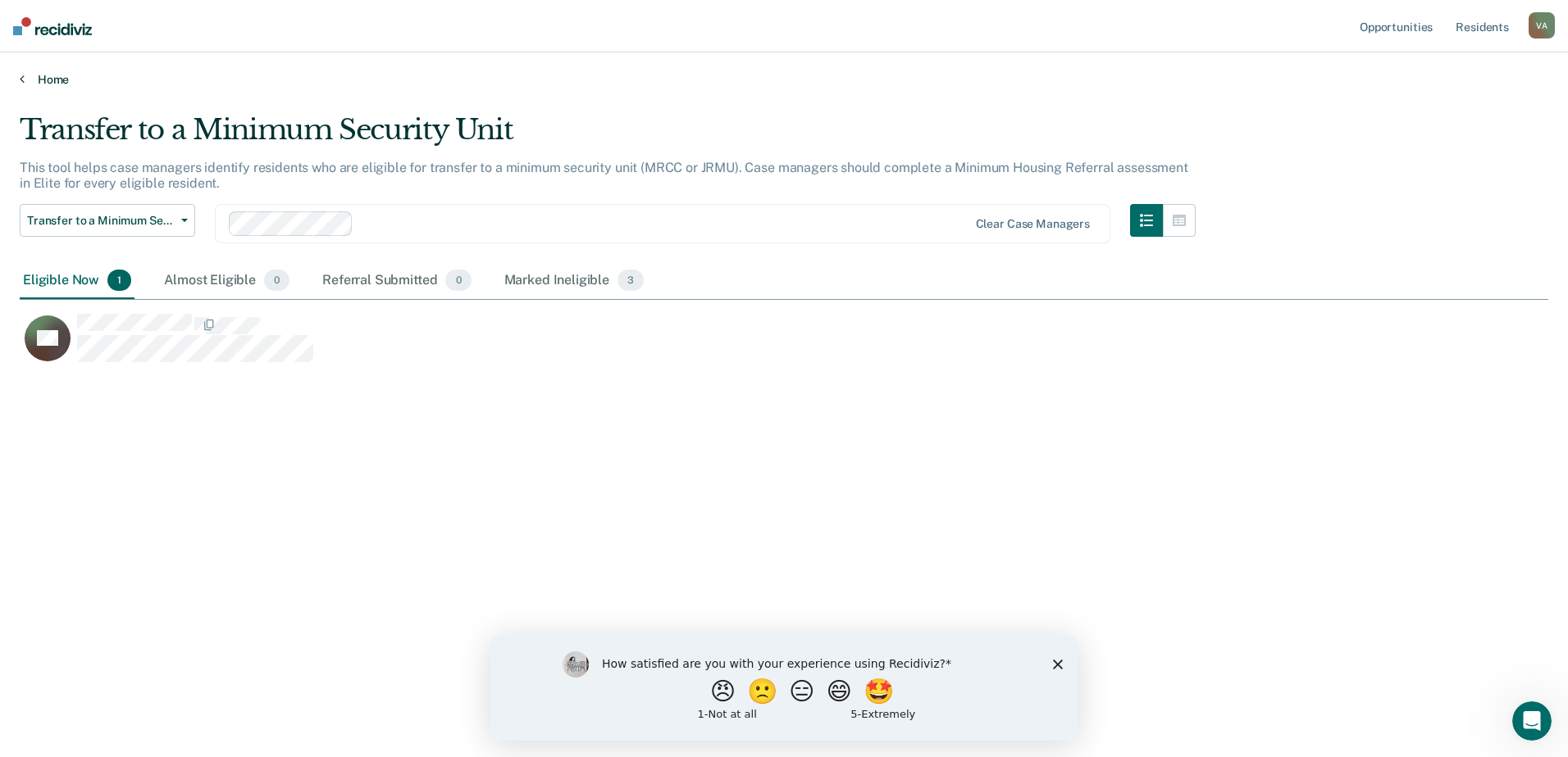
click at [22, 77] on icon at bounding box center [22, 79] width 5 height 13
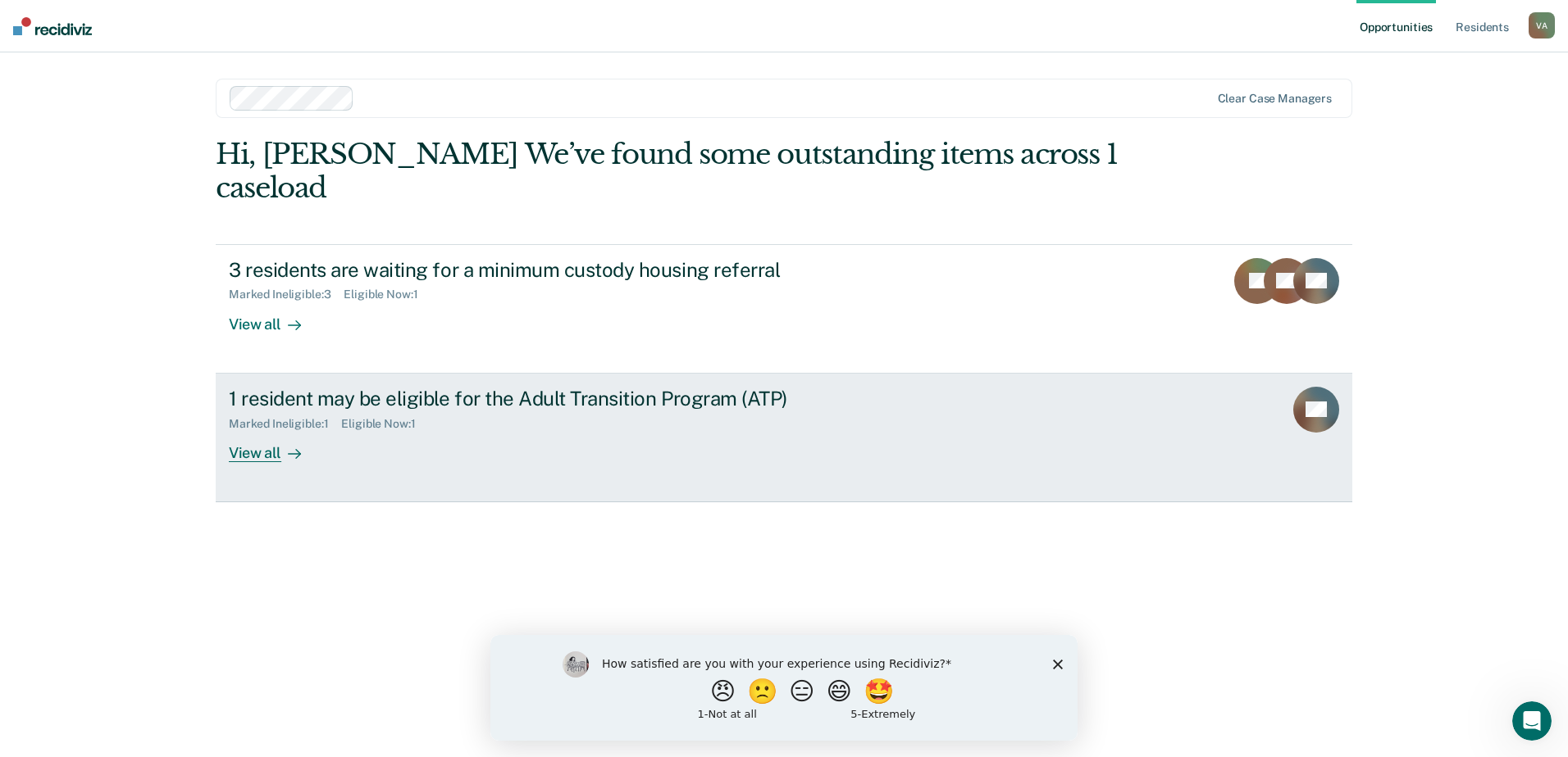
click at [252, 431] on div "View all" at bounding box center [275, 446] width 92 height 32
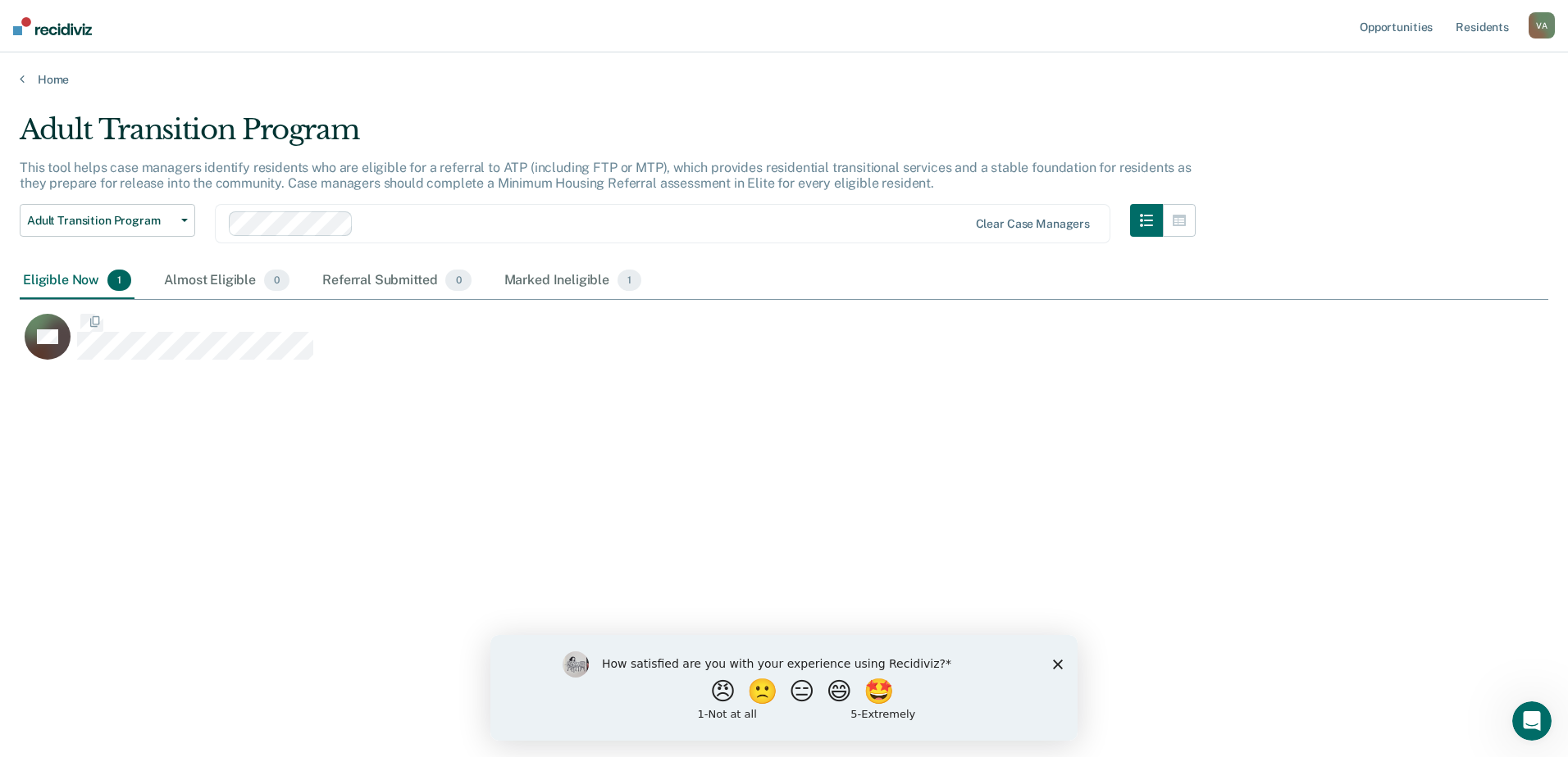
scroll to position [509, 1516]
click at [21, 80] on icon at bounding box center [22, 79] width 5 height 13
